Goal: Communication & Community: Share content

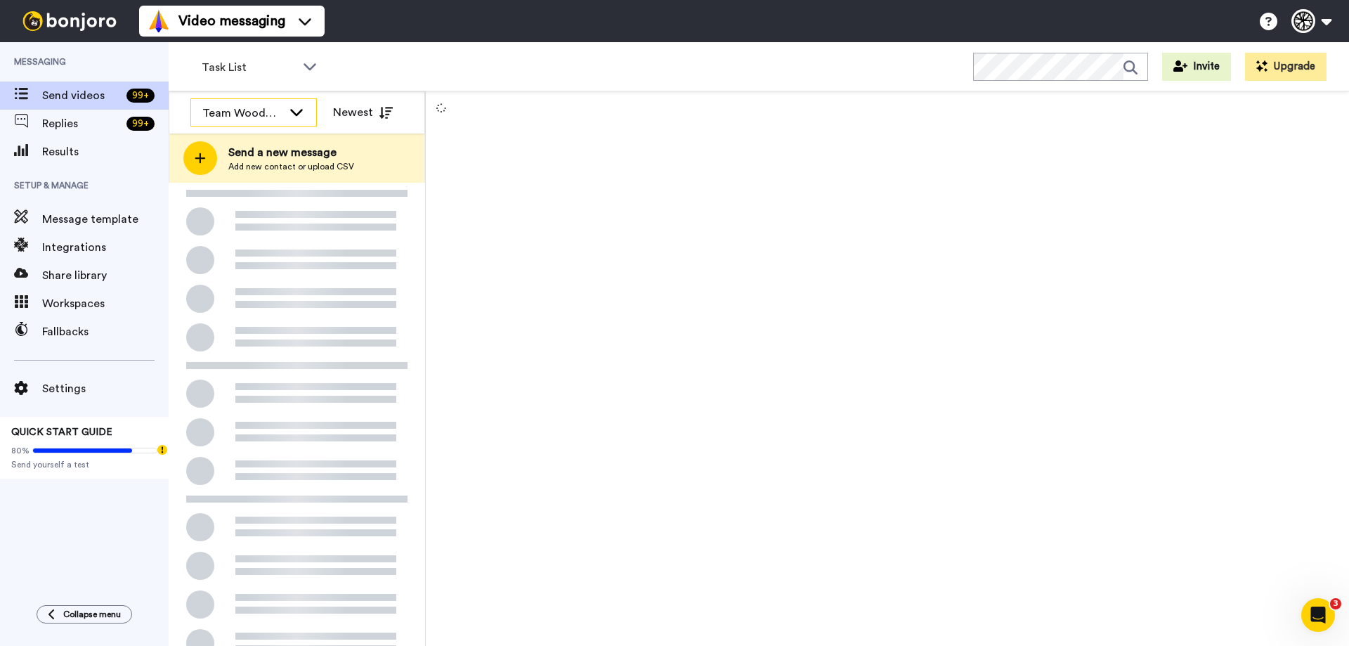
click at [297, 108] on icon at bounding box center [296, 112] width 17 height 14
click at [297, 118] on icon at bounding box center [296, 112] width 17 height 14
click at [304, 57] on div "Task List" at bounding box center [259, 67] width 139 height 28
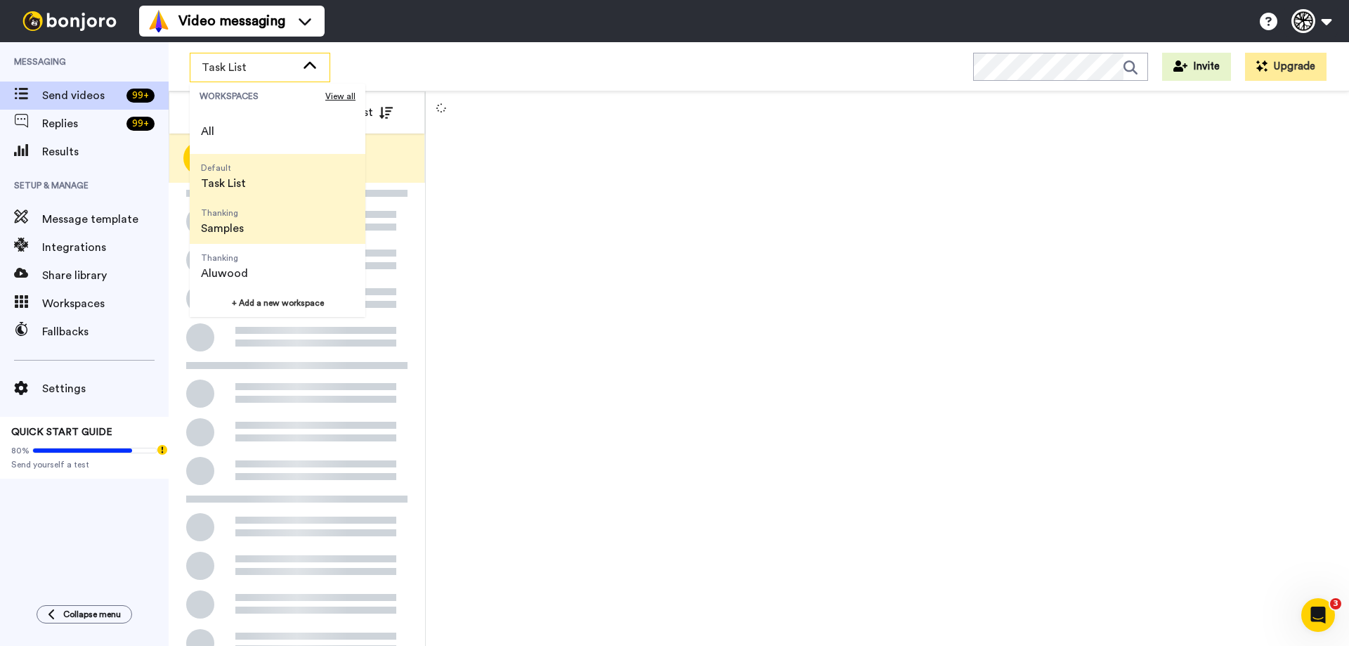
click at [276, 216] on li "Thanking Samples" at bounding box center [278, 221] width 176 height 45
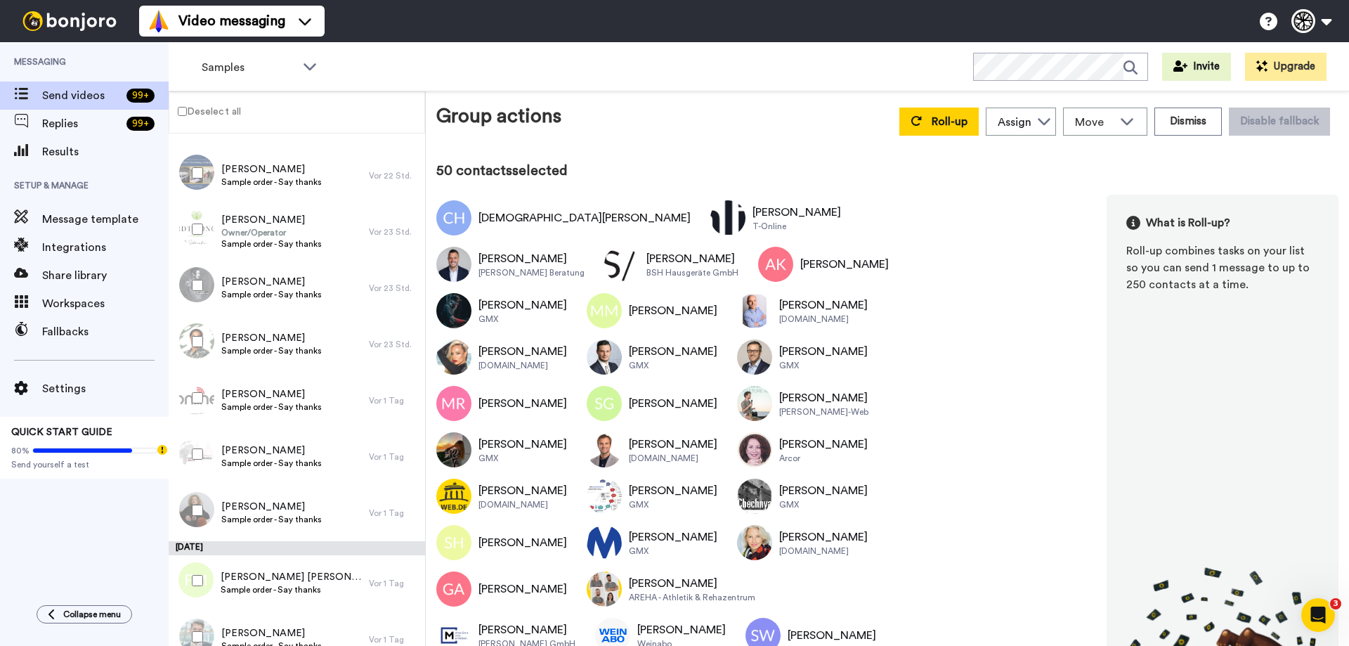
scroll to position [2671, 0]
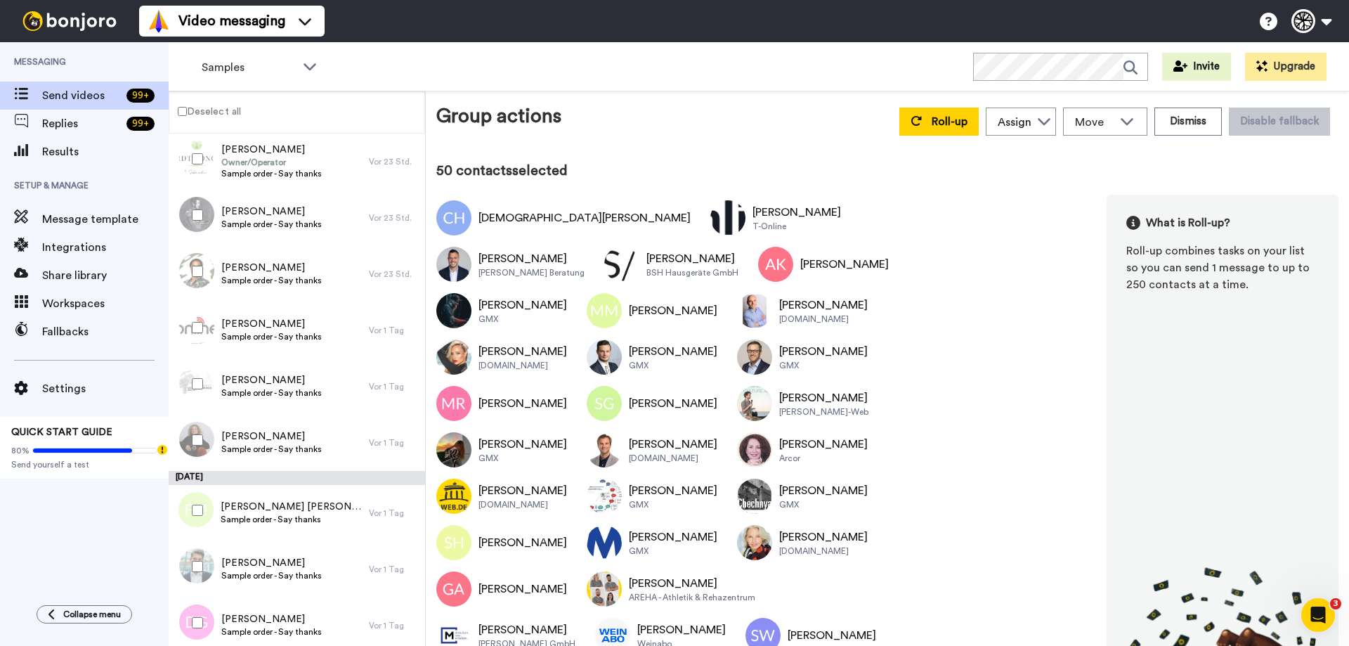
click at [191, 324] on div at bounding box center [194, 327] width 51 height 49
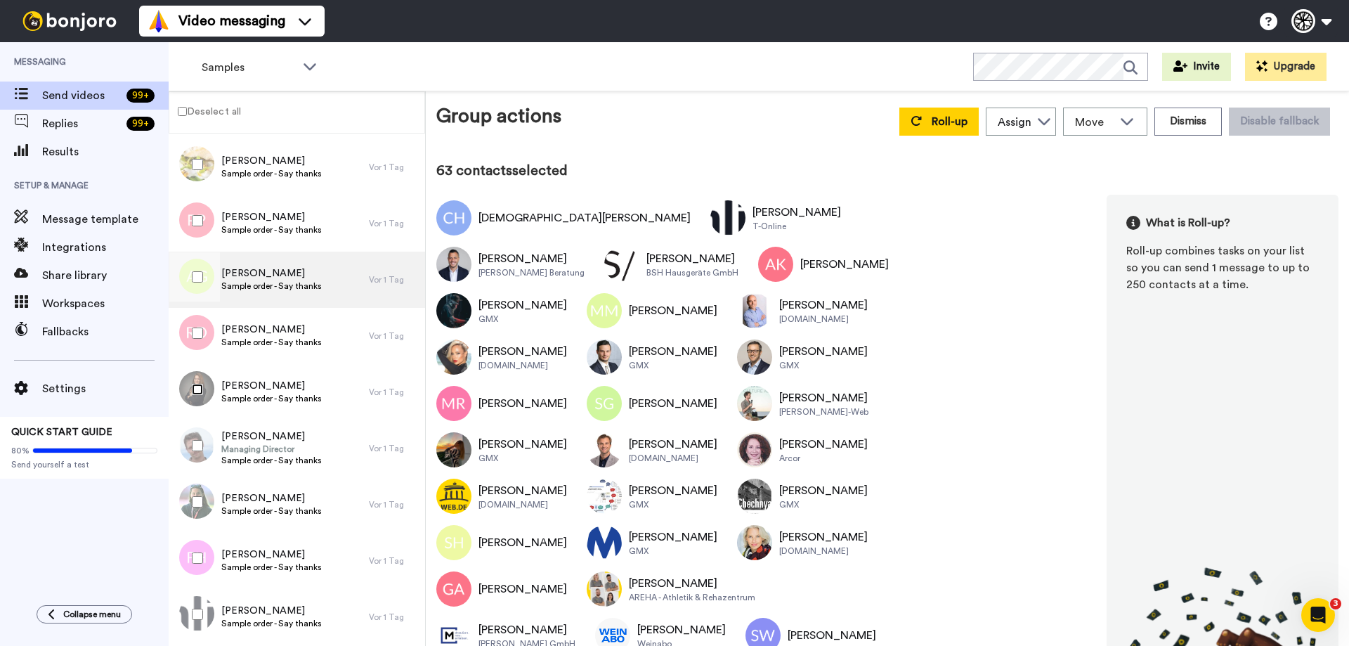
scroll to position [3303, 0]
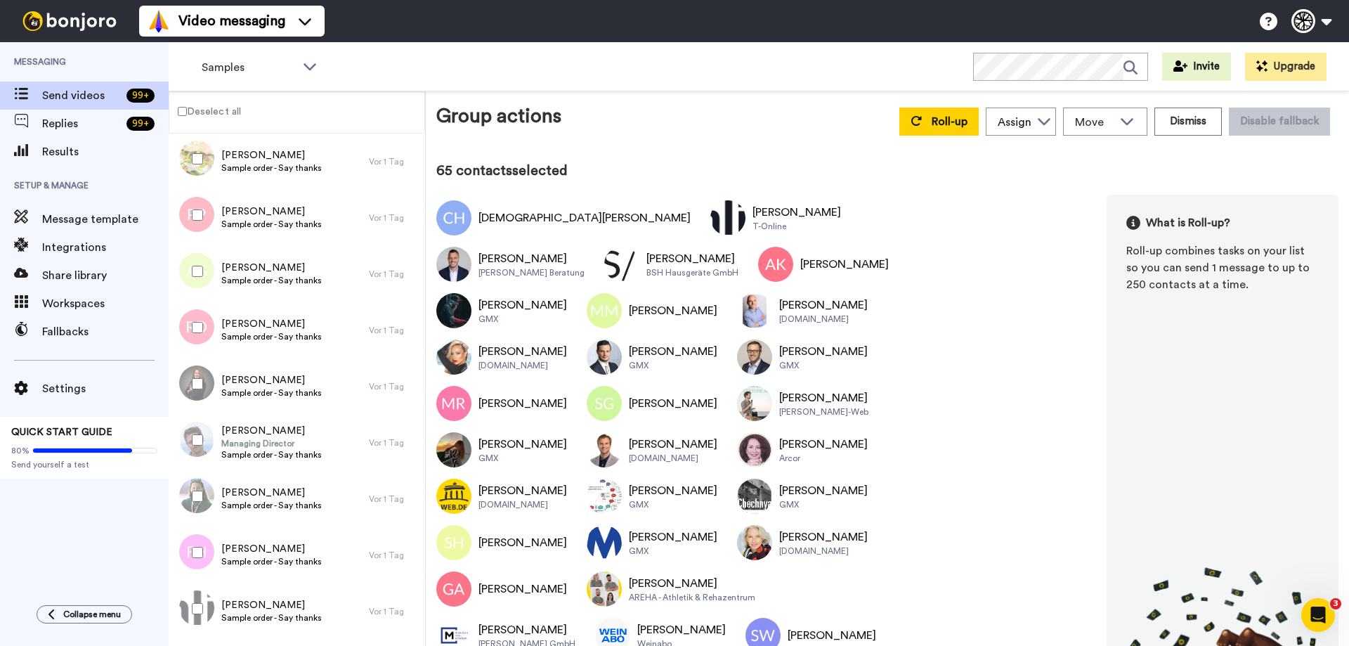
click at [195, 559] on div at bounding box center [194, 552] width 51 height 49
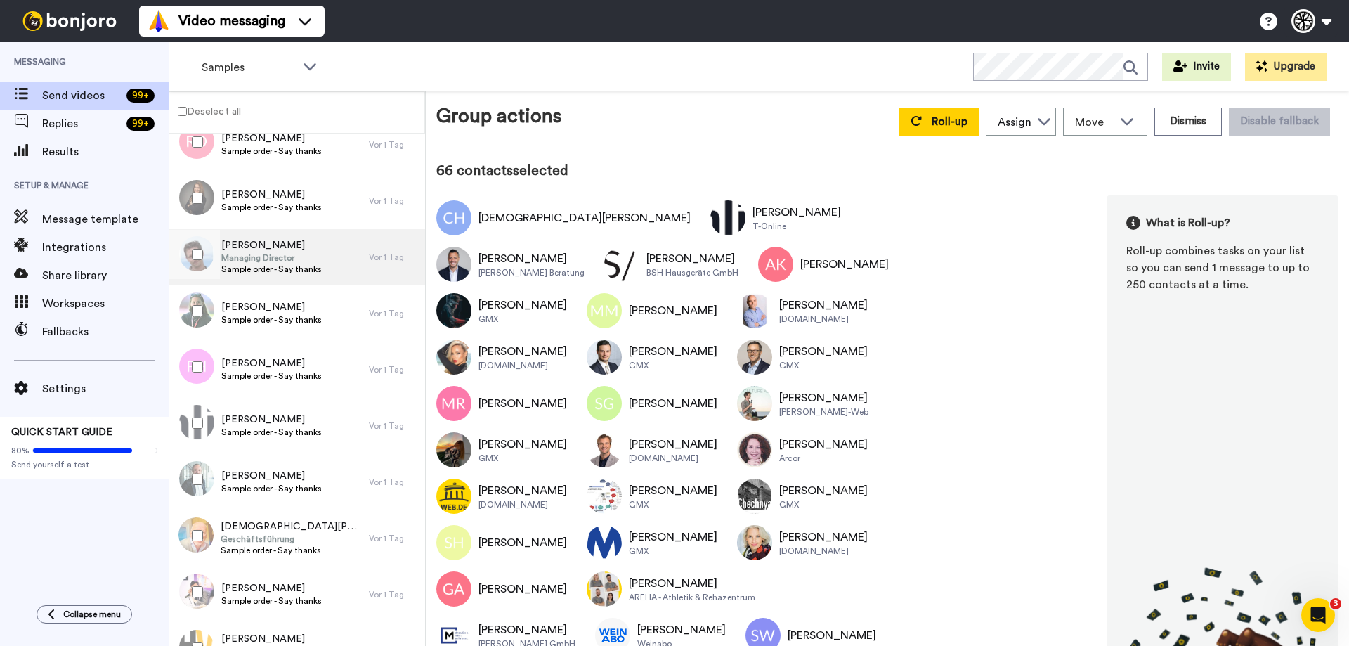
scroll to position [3584, 0]
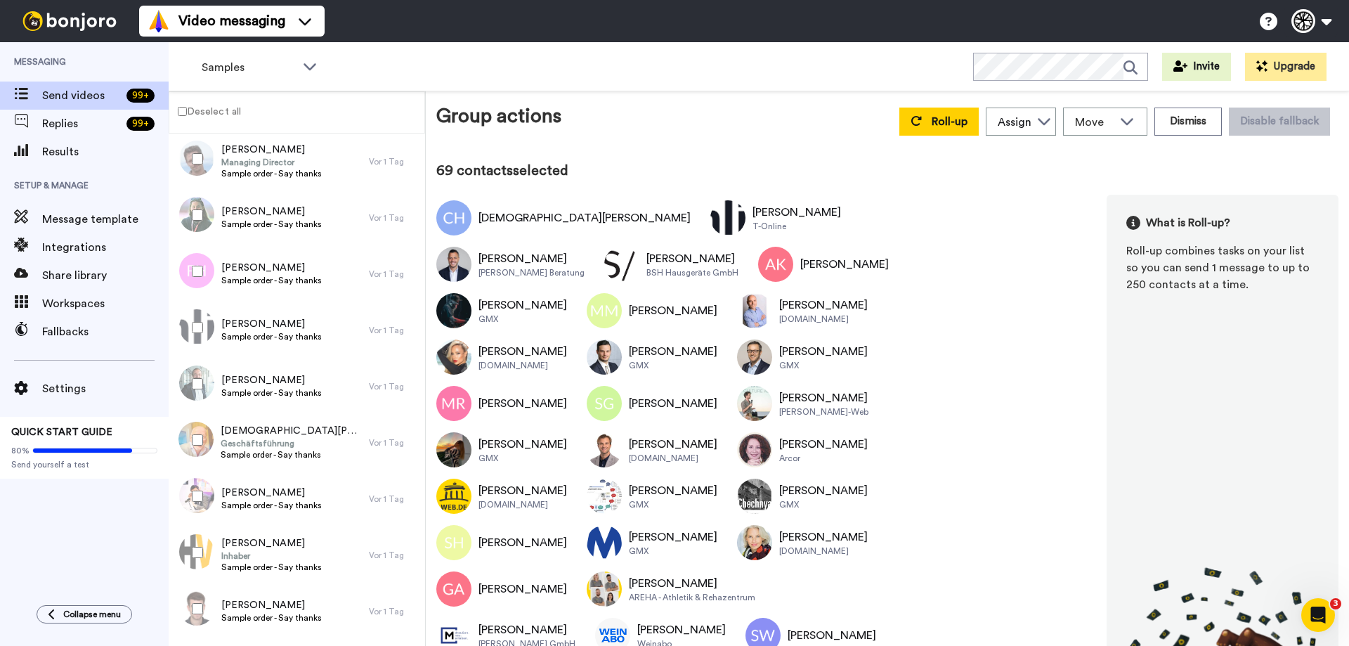
click at [196, 489] on div at bounding box center [194, 496] width 51 height 49
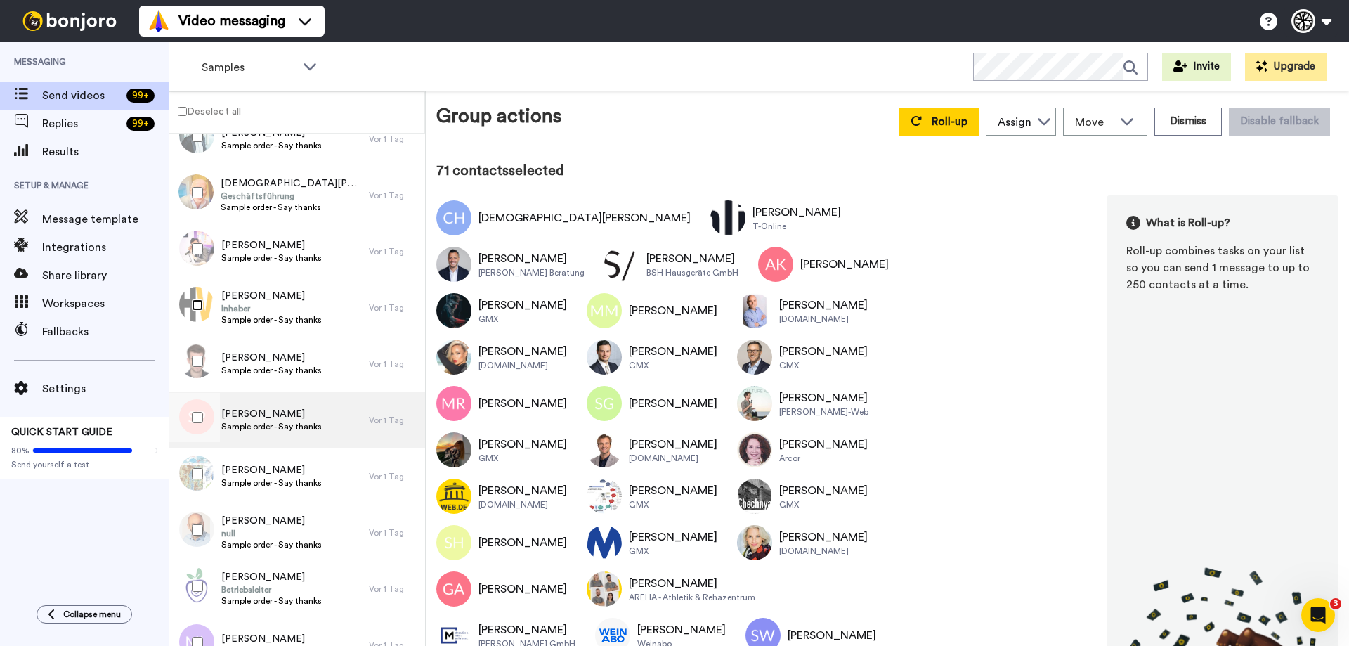
scroll to position [3866, 0]
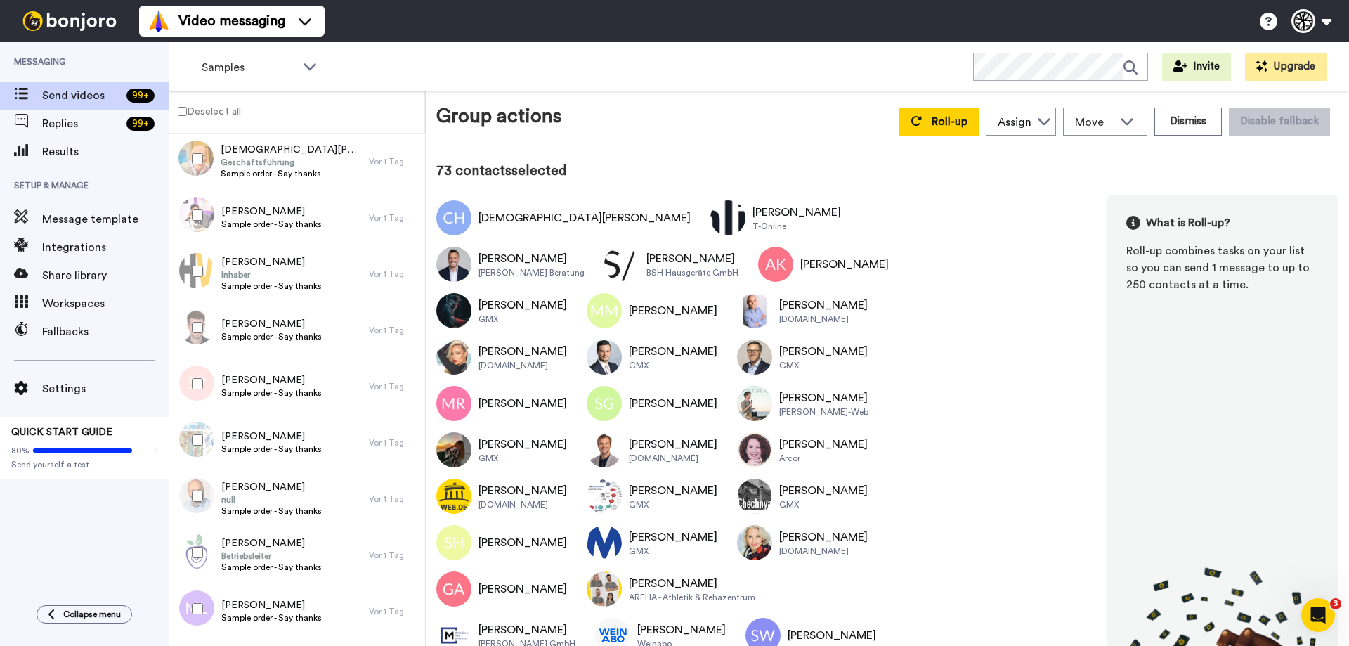
click at [203, 495] on div at bounding box center [194, 496] width 51 height 49
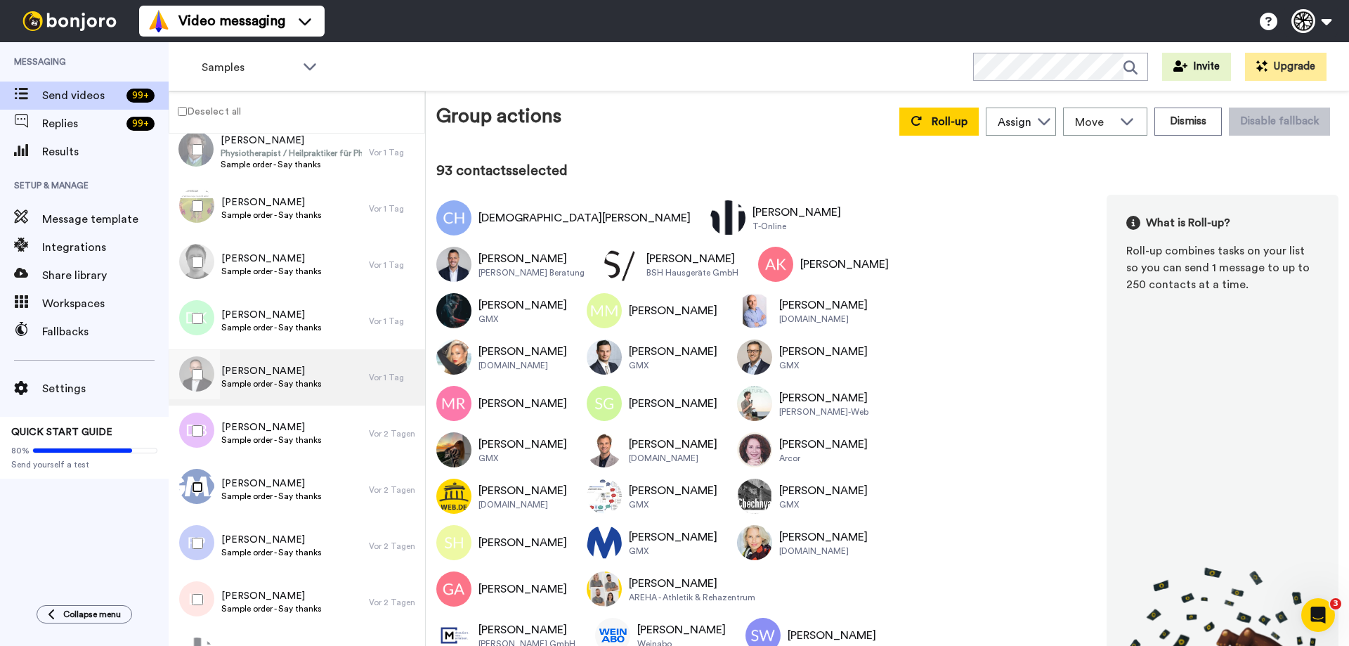
scroll to position [4990, 0]
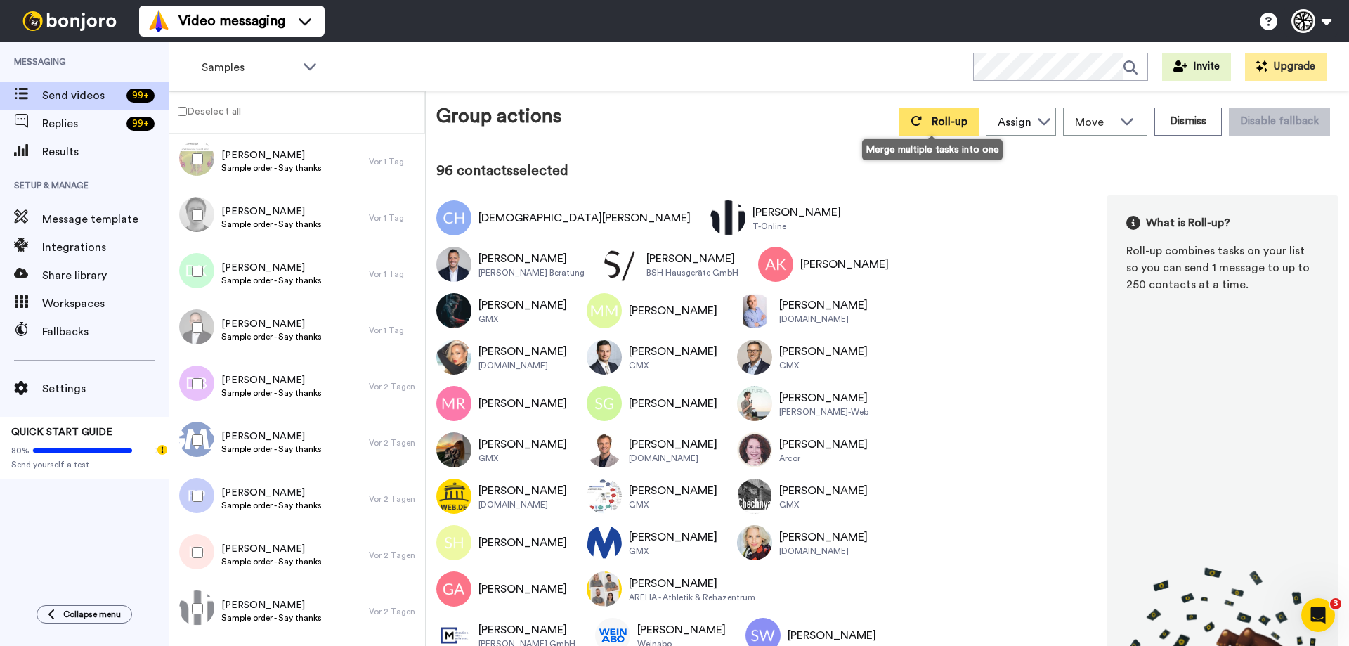
click at [929, 129] on button "Roll-up" at bounding box center [939, 122] width 79 height 28
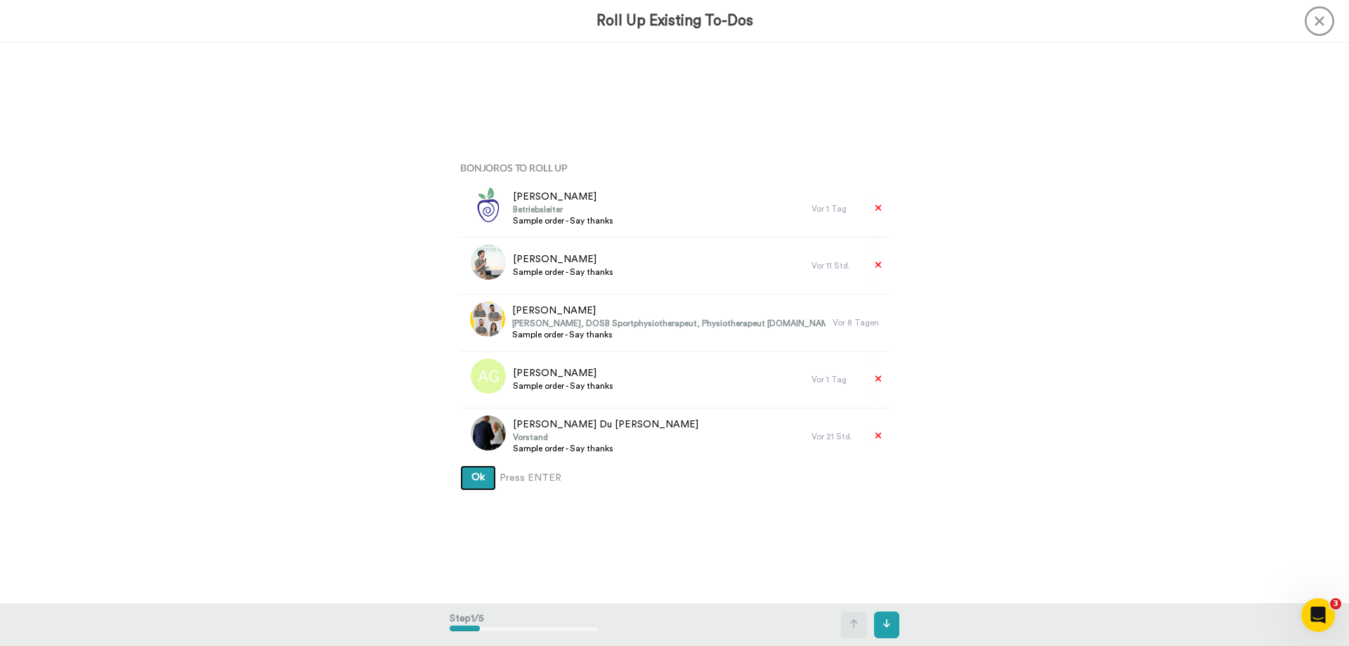
click at [472, 472] on span "Ok" at bounding box center [478, 477] width 13 height 10
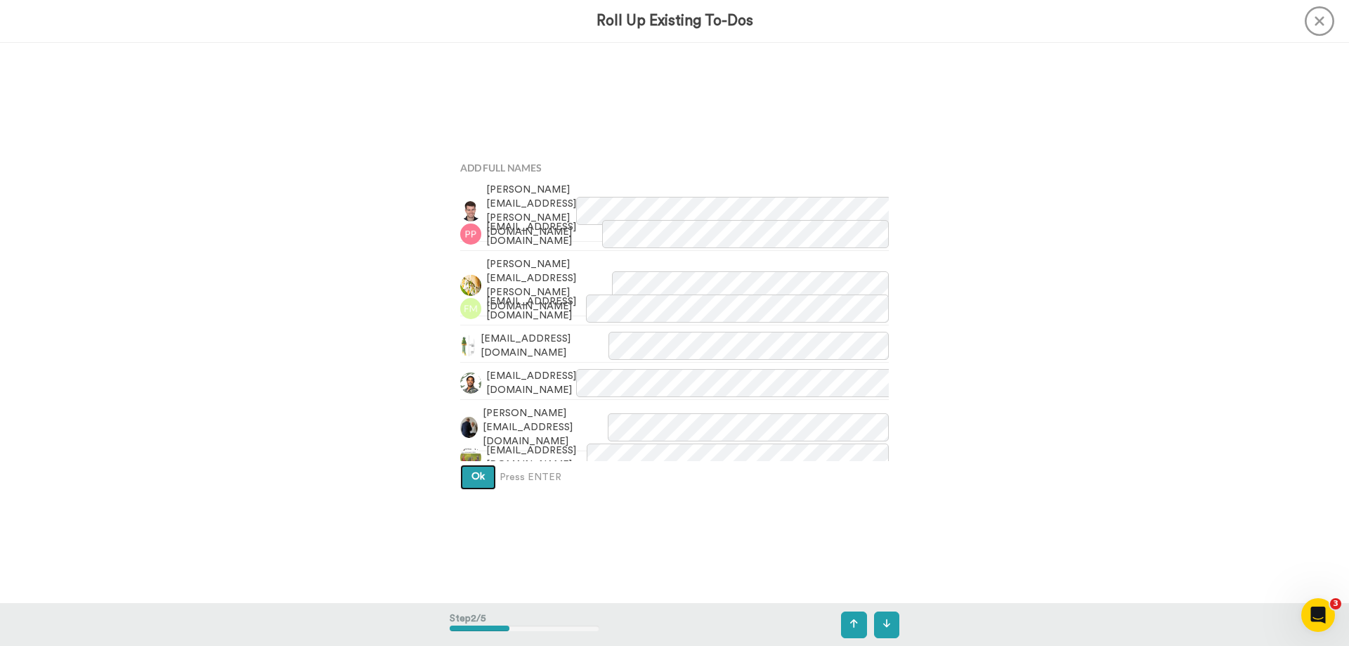
click at [481, 477] on span "Ok" at bounding box center [478, 477] width 13 height 10
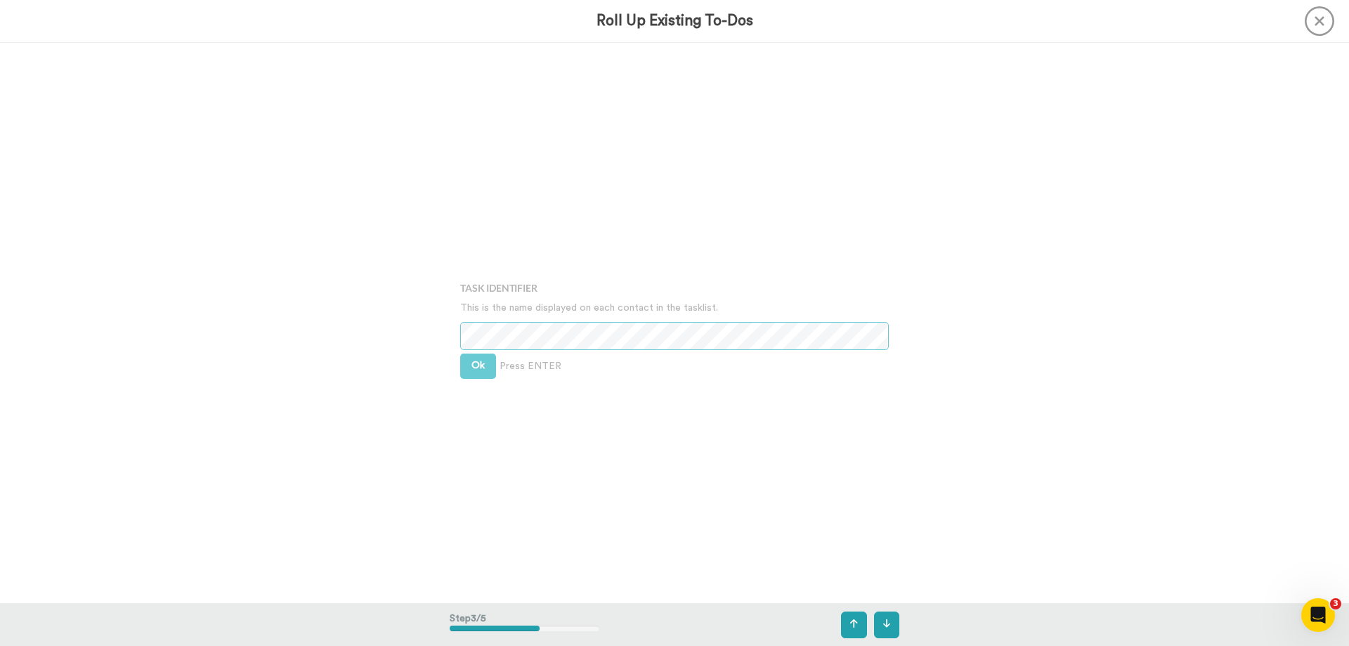
scroll to position [1121, 0]
click at [476, 364] on span "Ok" at bounding box center [478, 361] width 13 height 10
click at [484, 348] on button "Ok" at bounding box center [478, 350] width 36 height 25
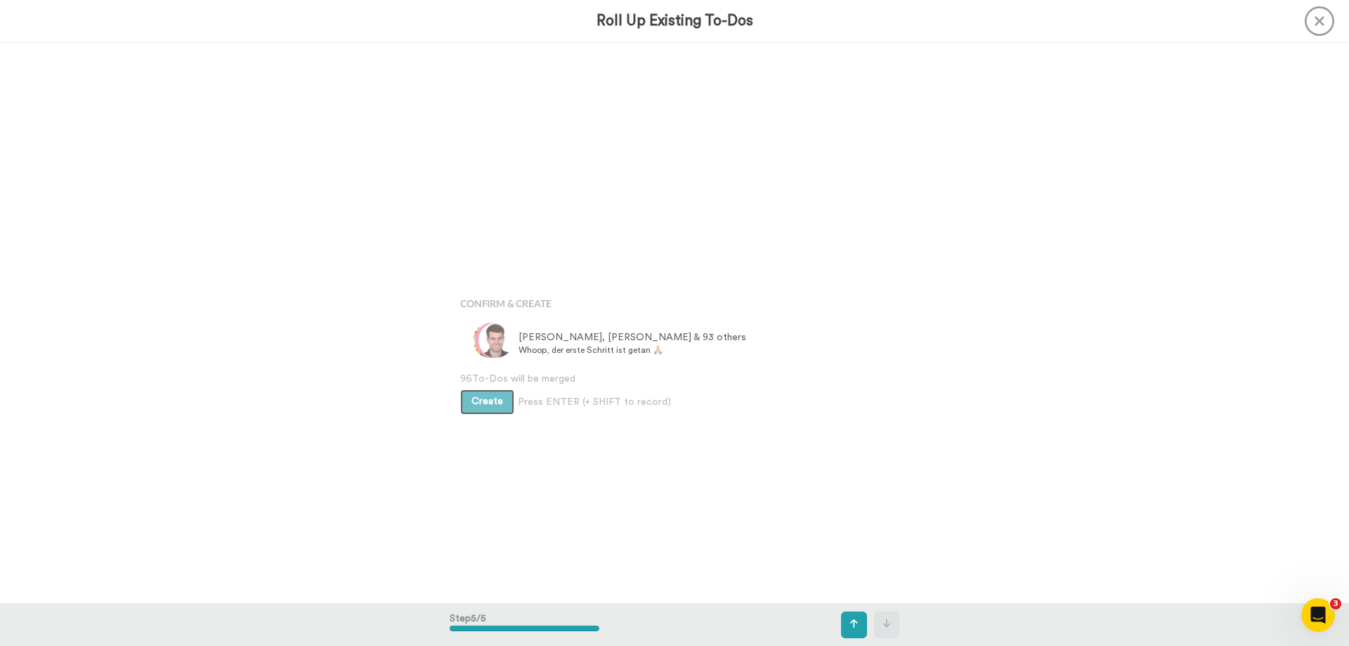
scroll to position [2242, 0]
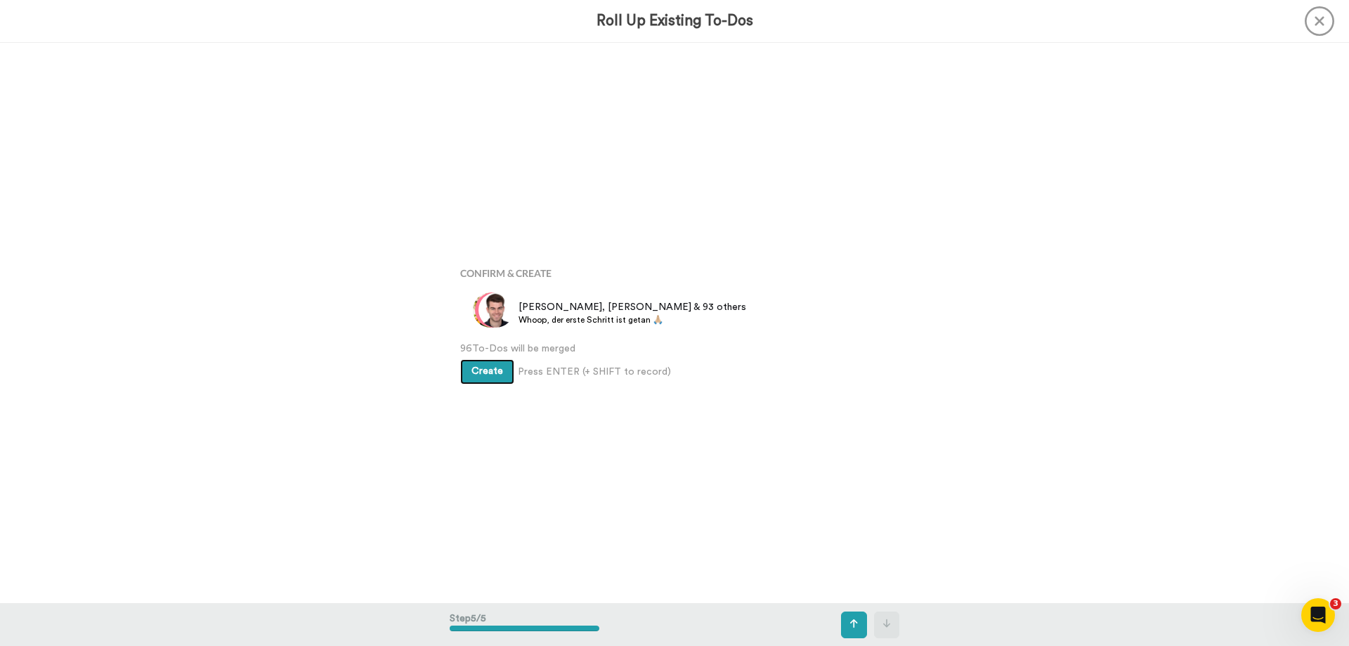
click at [494, 375] on span "Create" at bounding box center [488, 371] width 32 height 10
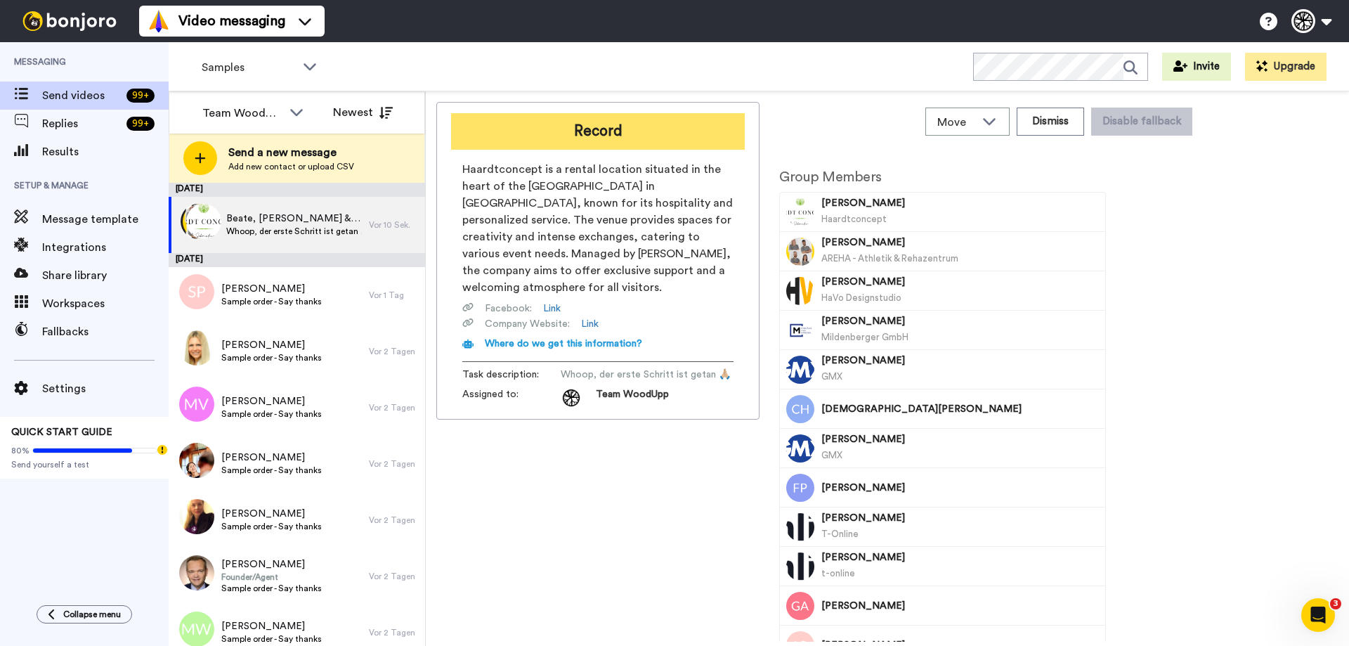
click at [633, 142] on button "Record" at bounding box center [598, 131] width 294 height 37
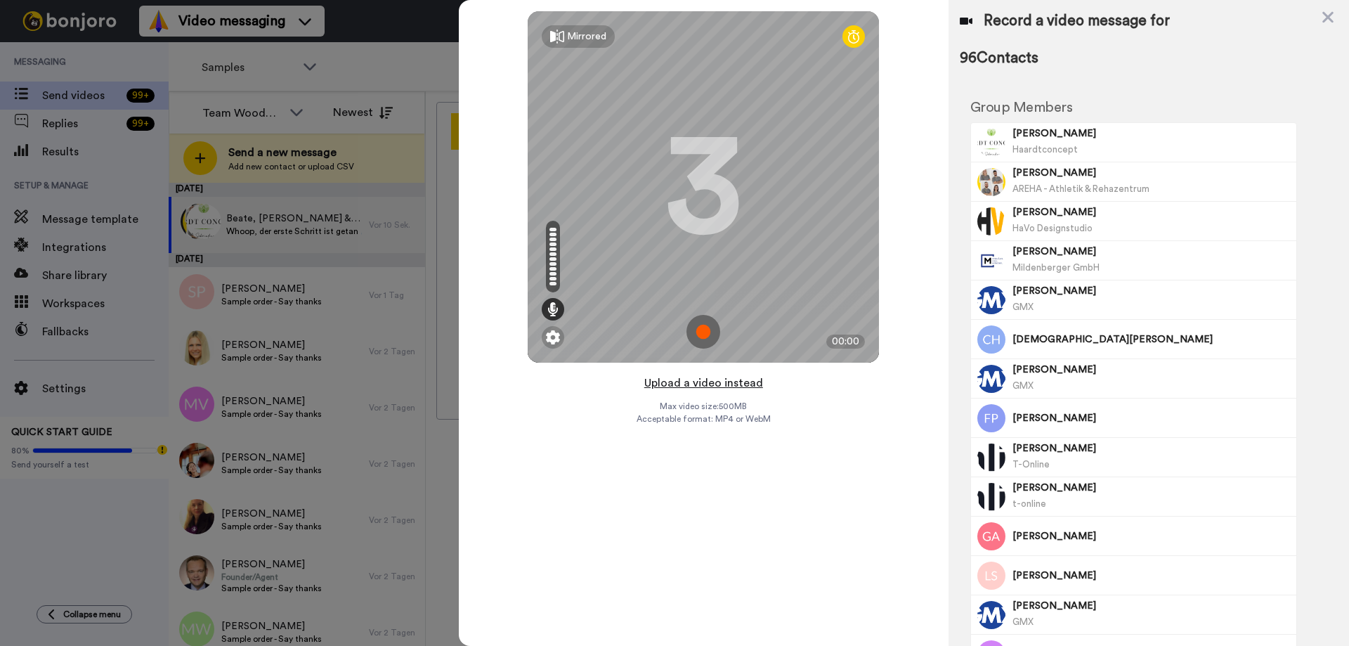
click at [720, 381] on button "Upload a video instead" at bounding box center [703, 383] width 127 height 18
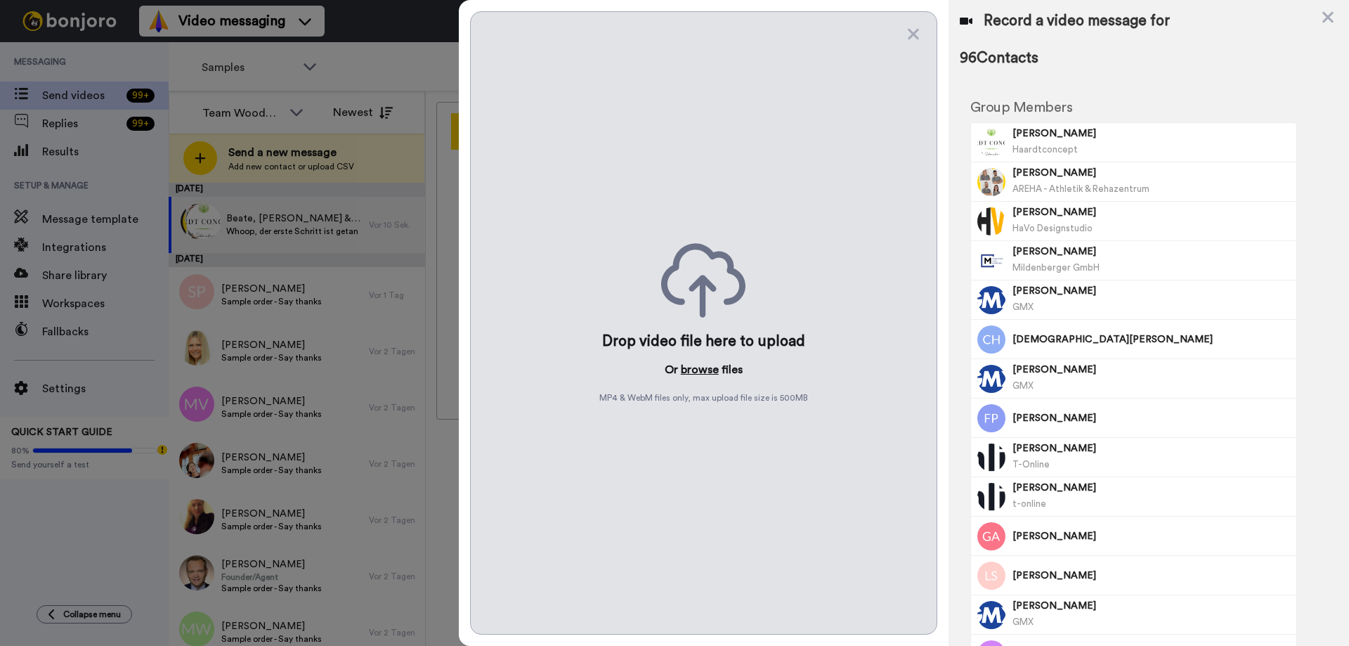
click at [702, 365] on button "browse" at bounding box center [700, 369] width 38 height 17
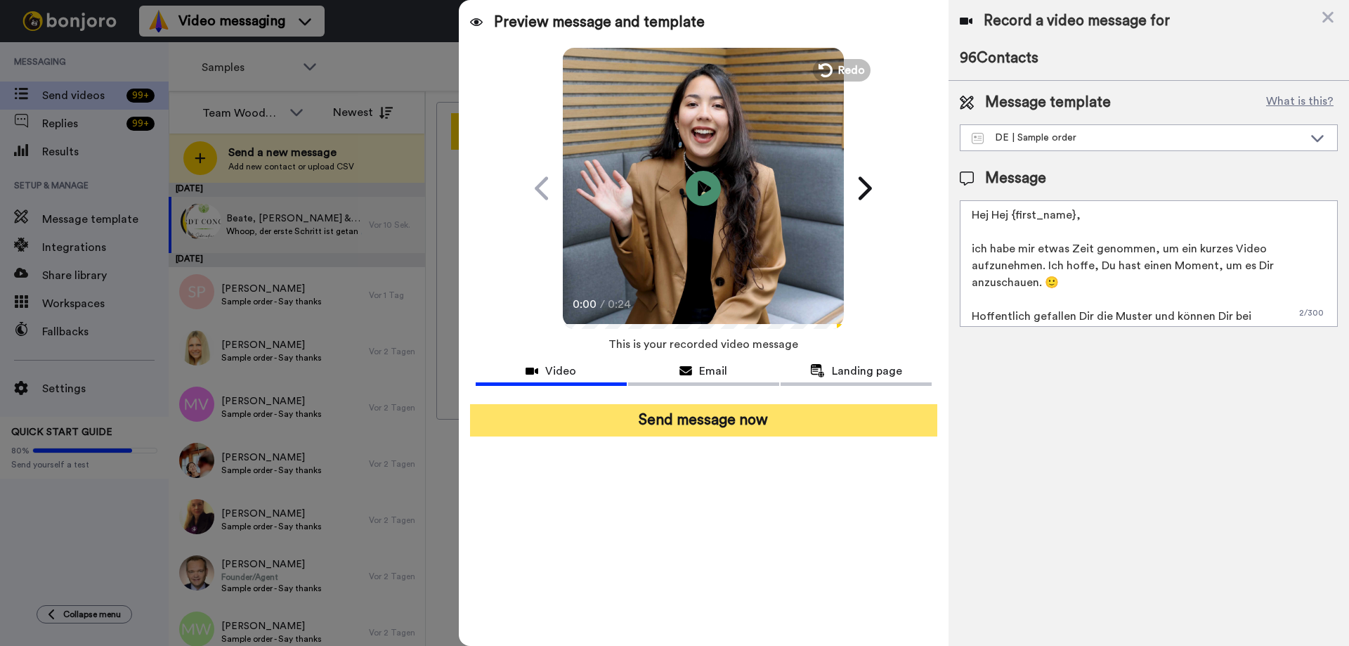
click at [801, 414] on button "Send message now" at bounding box center [703, 420] width 467 height 32
